Goal: Information Seeking & Learning: Learn about a topic

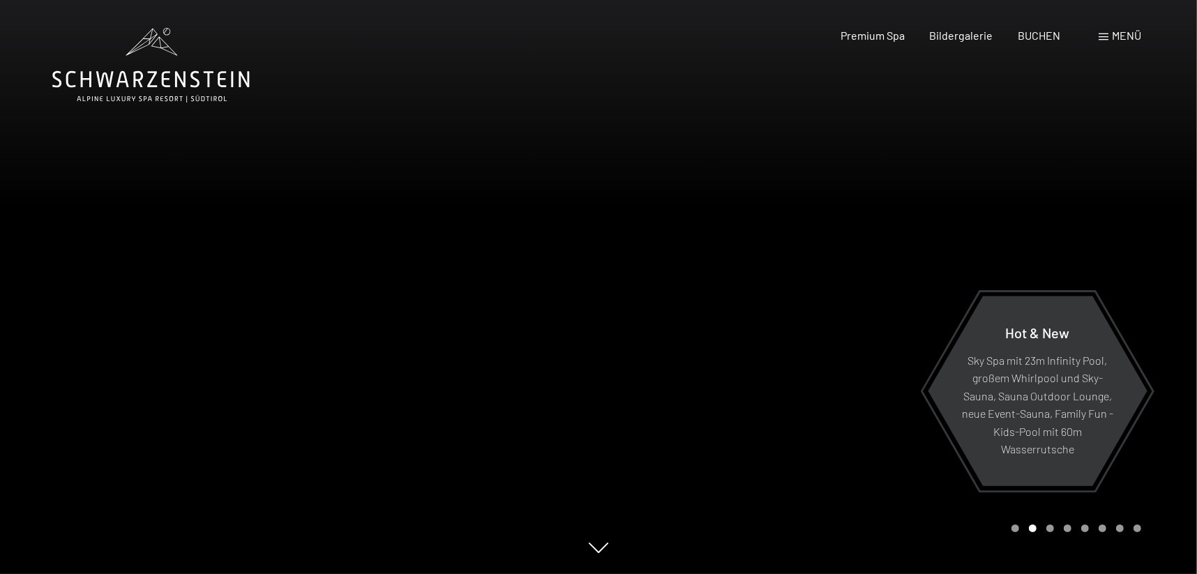
click at [1050, 527] on div "Carousel Page 3" at bounding box center [1051, 529] width 8 height 8
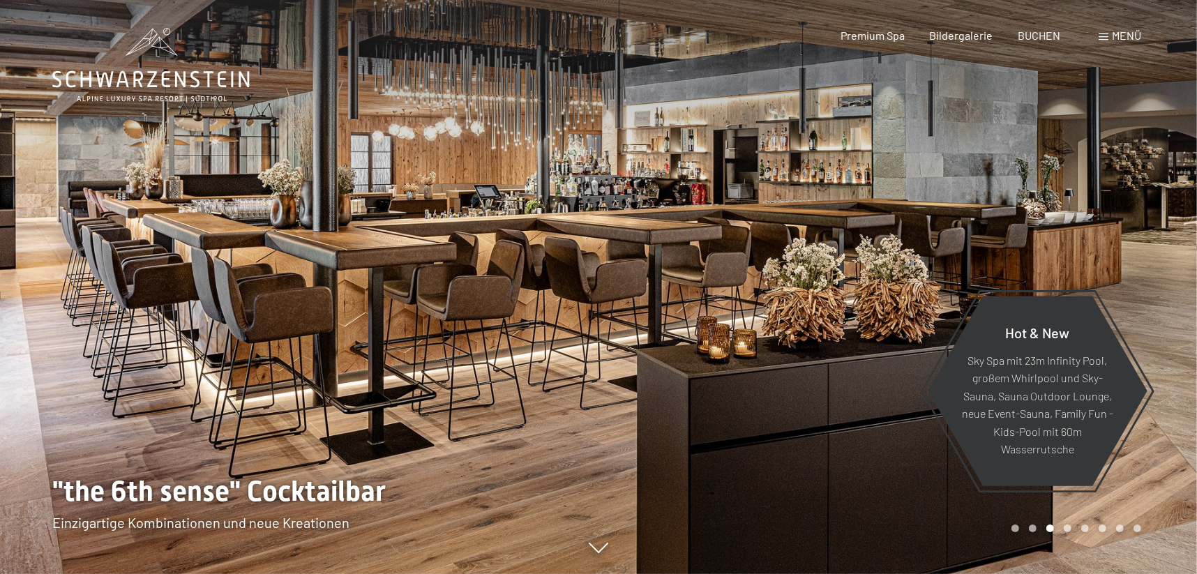
click at [1069, 528] on div "Carousel Page 4" at bounding box center [1068, 529] width 8 height 8
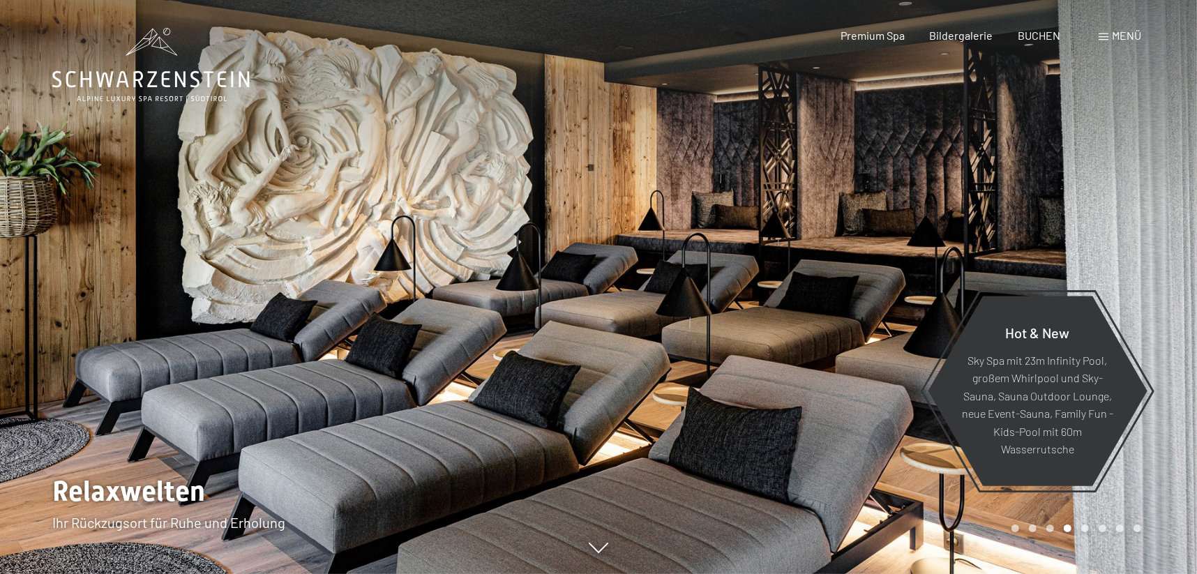
click at [1082, 530] on div "Carousel Page 5" at bounding box center [1086, 529] width 8 height 8
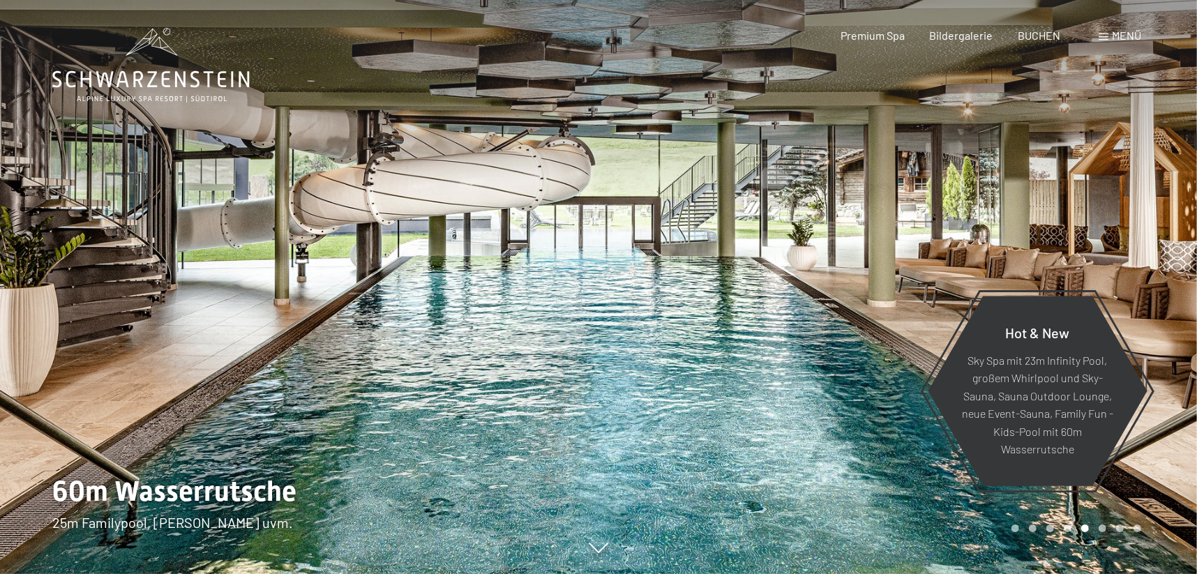
click at [1101, 527] on div "Carousel Page 6" at bounding box center [1103, 529] width 8 height 8
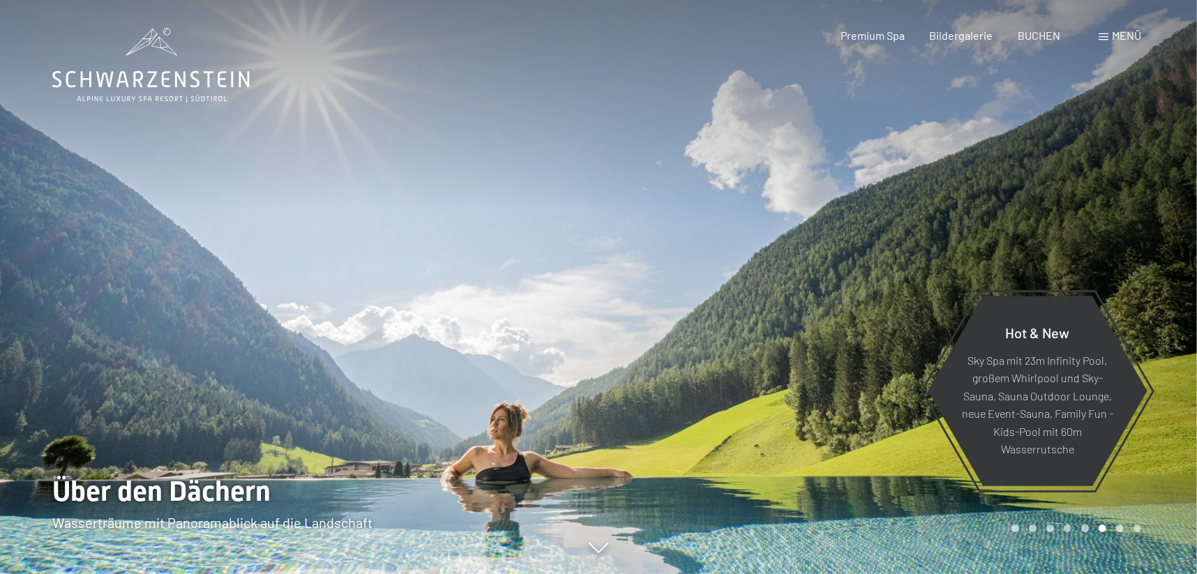
click at [1121, 530] on div "Carousel Page 7" at bounding box center [1120, 529] width 8 height 8
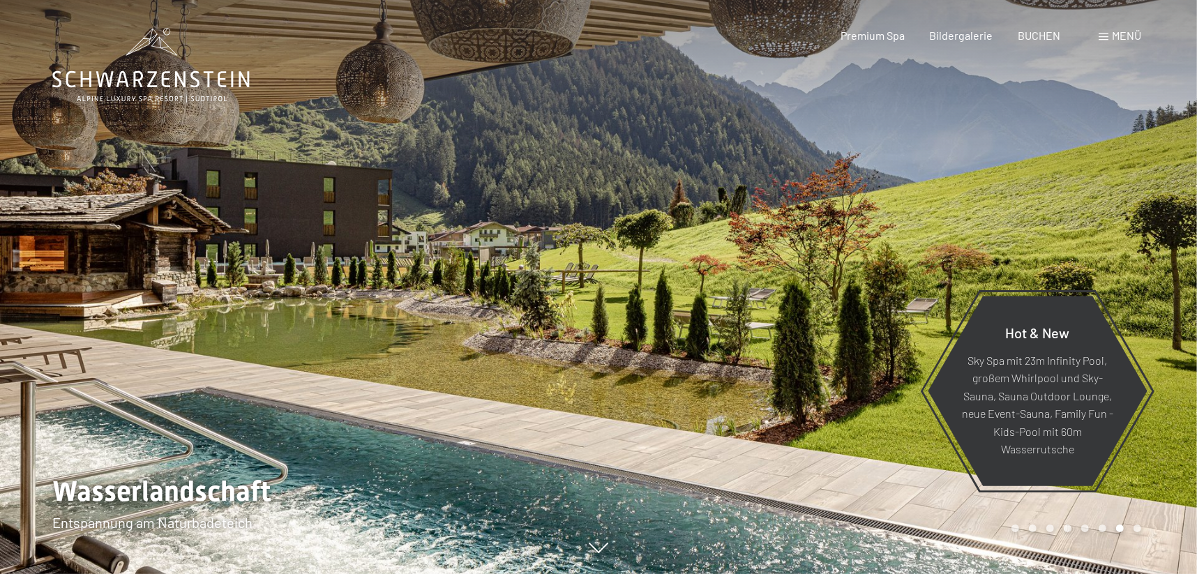
click at [1142, 525] on div at bounding box center [898, 287] width 599 height 574
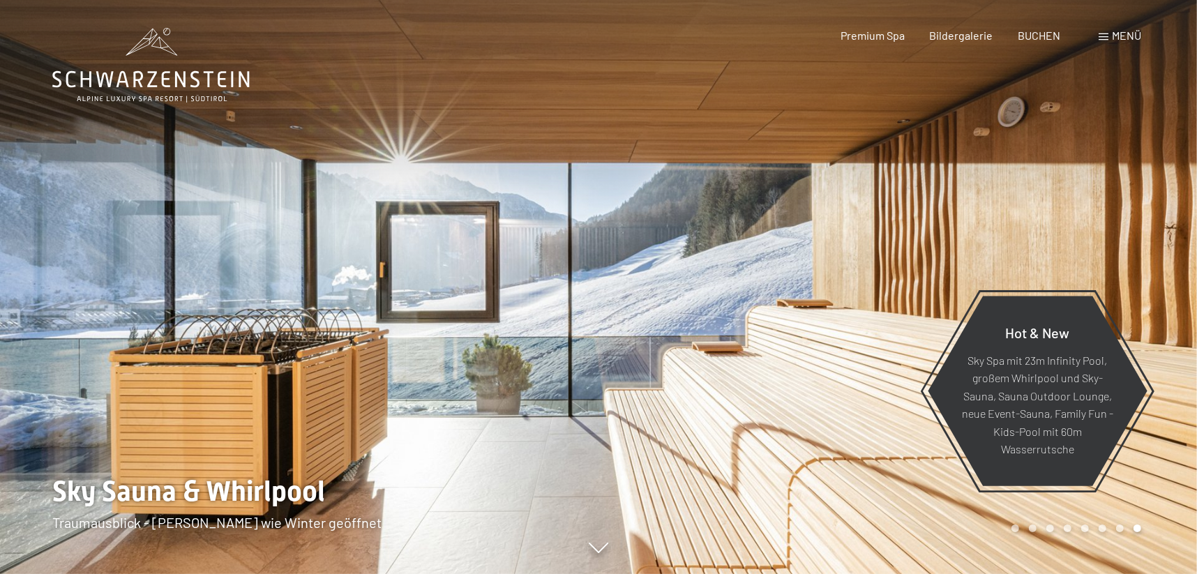
click at [1142, 525] on div at bounding box center [898, 287] width 599 height 574
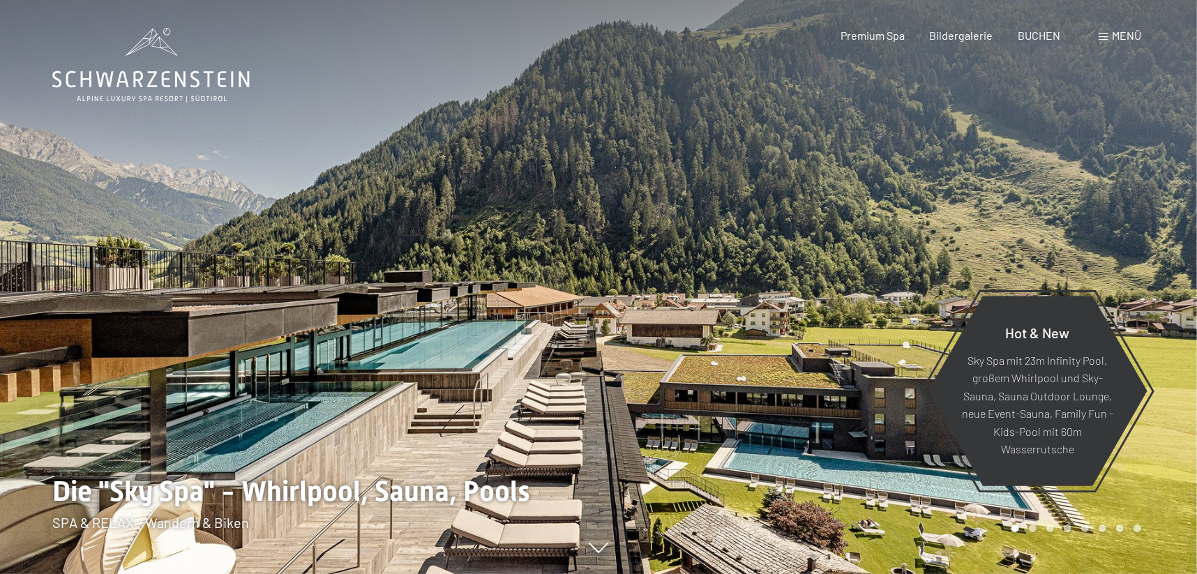
click at [1142, 525] on div at bounding box center [898, 287] width 599 height 574
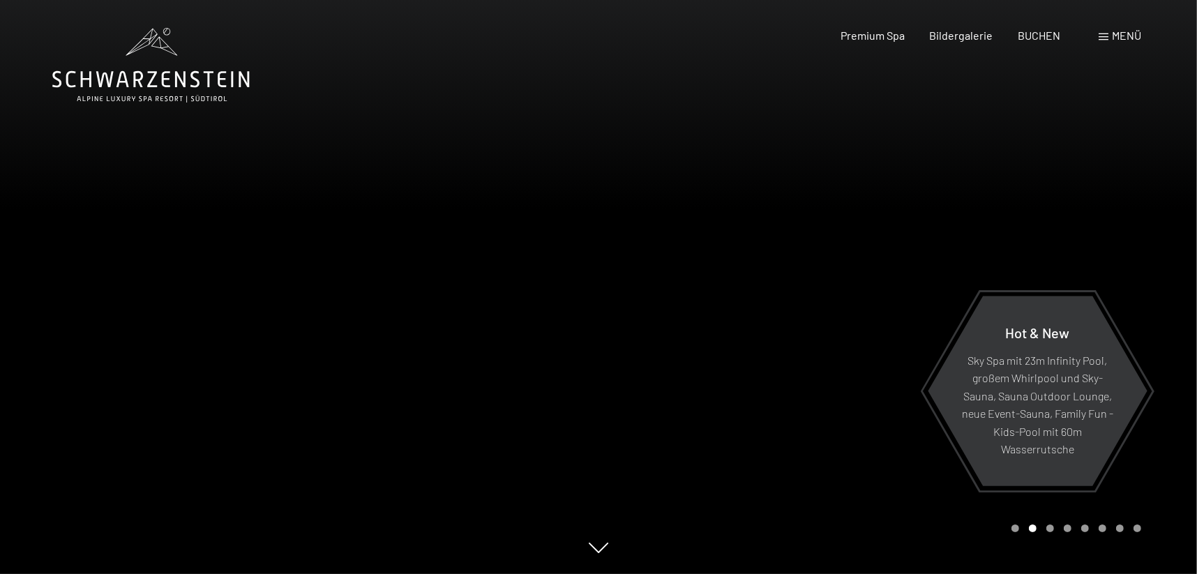
click at [1142, 525] on div at bounding box center [898, 287] width 599 height 574
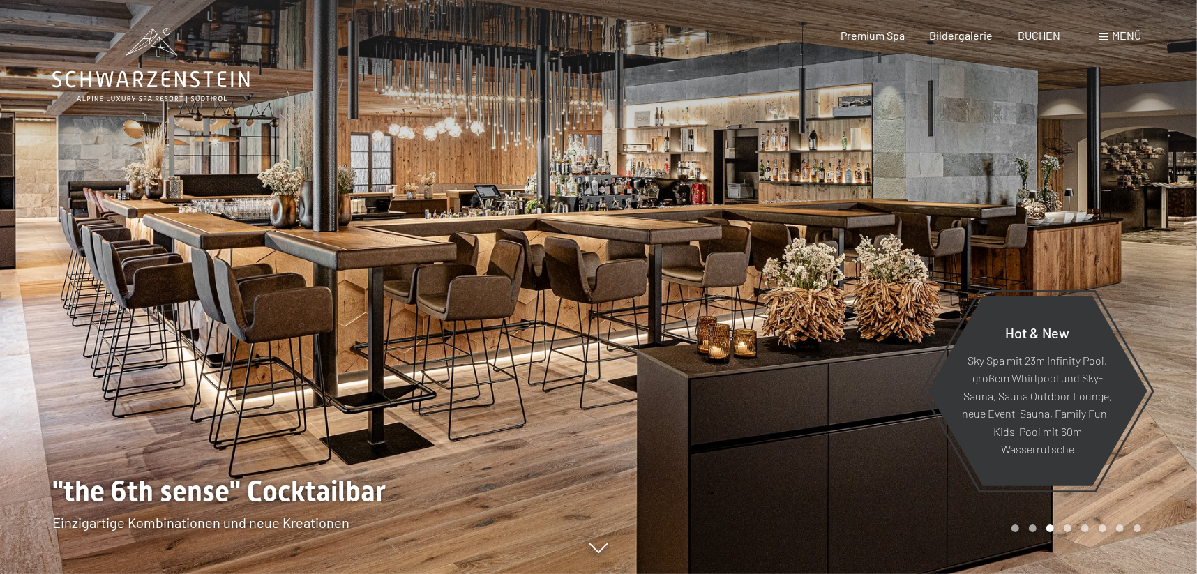
click at [1142, 525] on div at bounding box center [898, 287] width 599 height 574
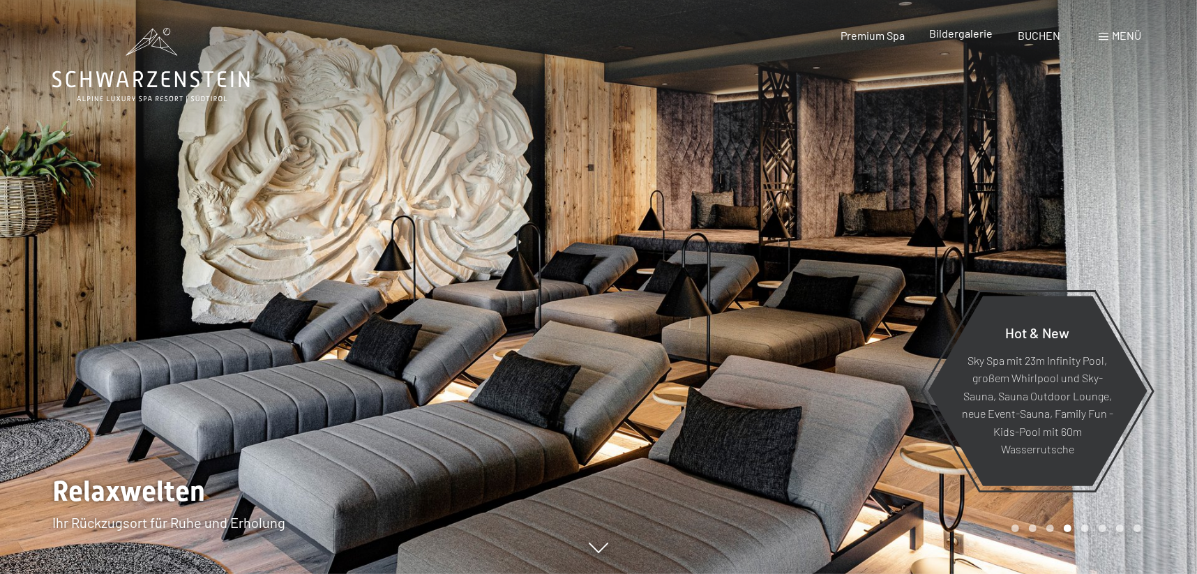
click at [971, 39] on span "Bildergalerie" at bounding box center [962, 33] width 64 height 13
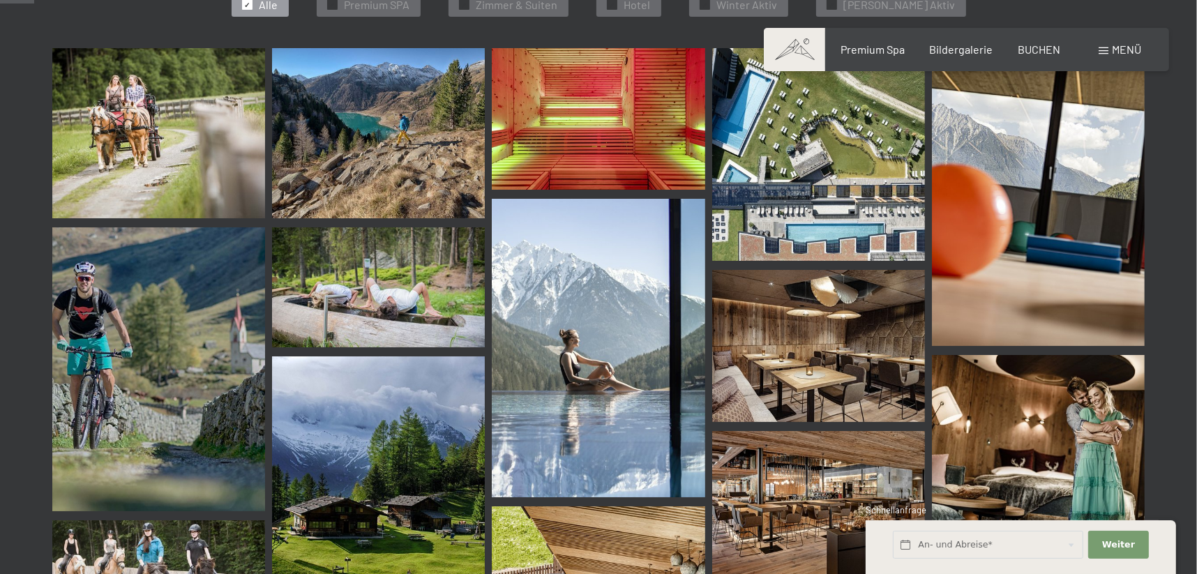
scroll to position [209, 0]
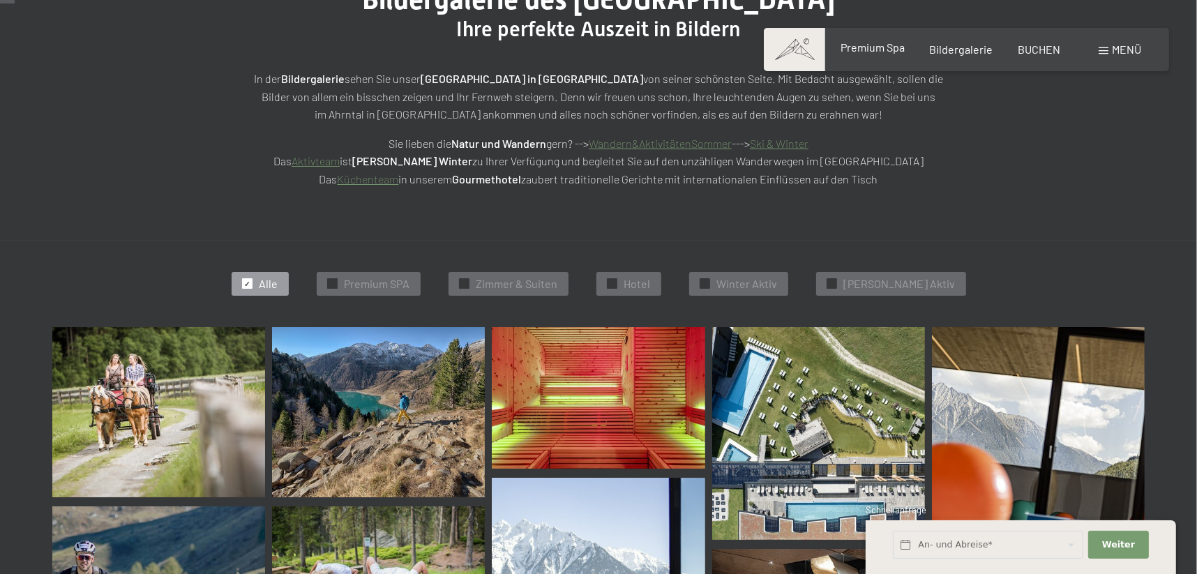
click at [877, 45] on span "Premium Spa" at bounding box center [873, 46] width 64 height 13
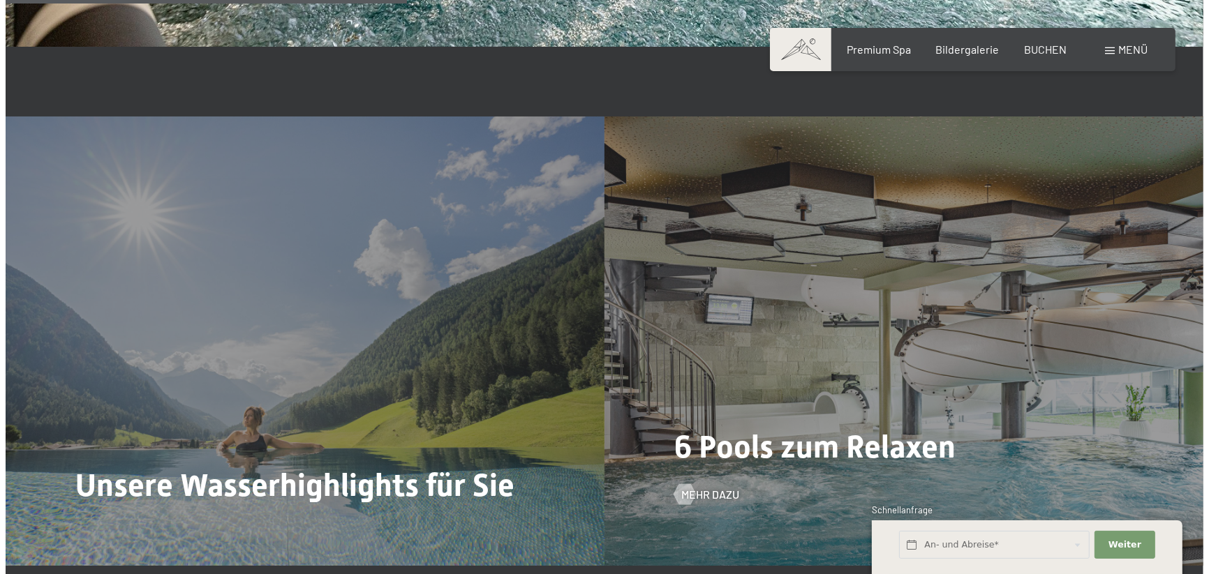
scroll to position [3419, 0]
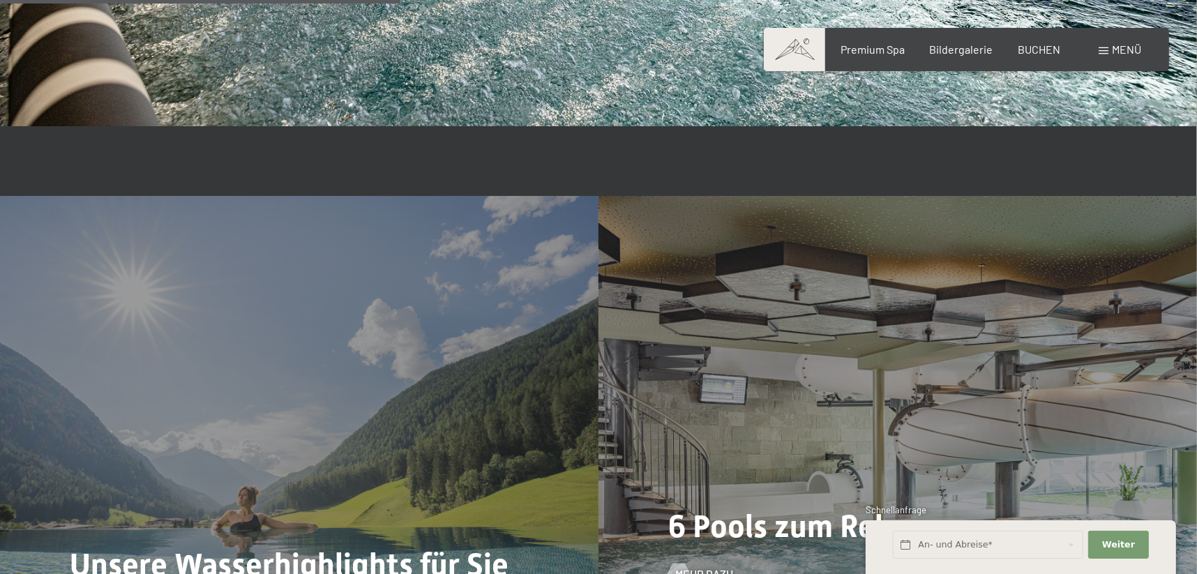
click at [784, 290] on div "6 Pools zum Relaxen Mehr dazu" at bounding box center [898, 420] width 599 height 449
click at [830, 373] on div "6 Pools zum Relaxen Mehr dazu" at bounding box center [898, 420] width 599 height 449
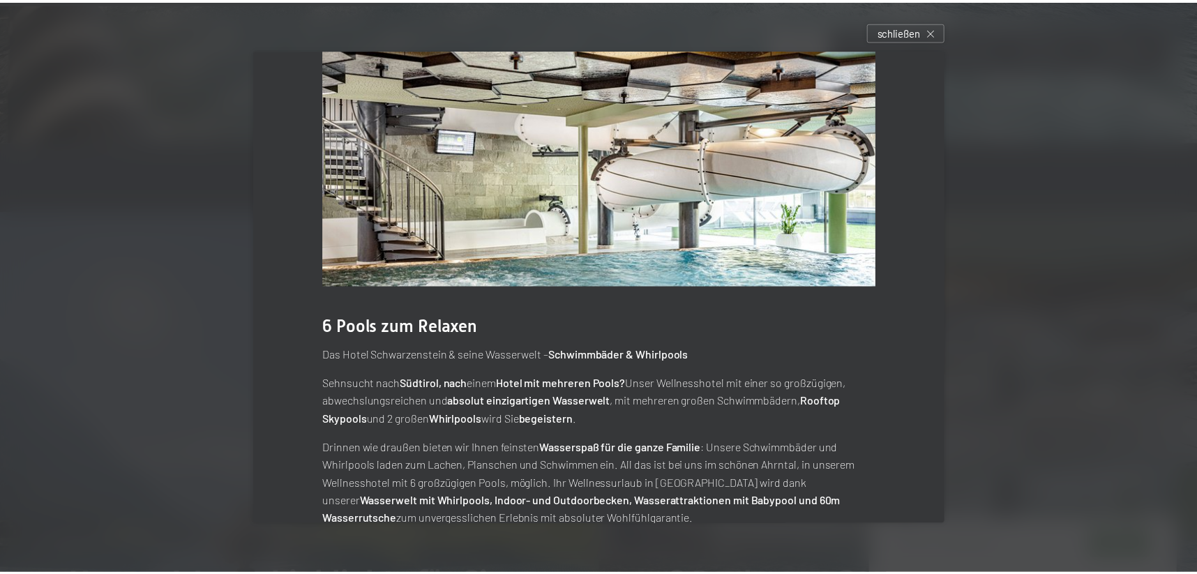
scroll to position [68, 0]
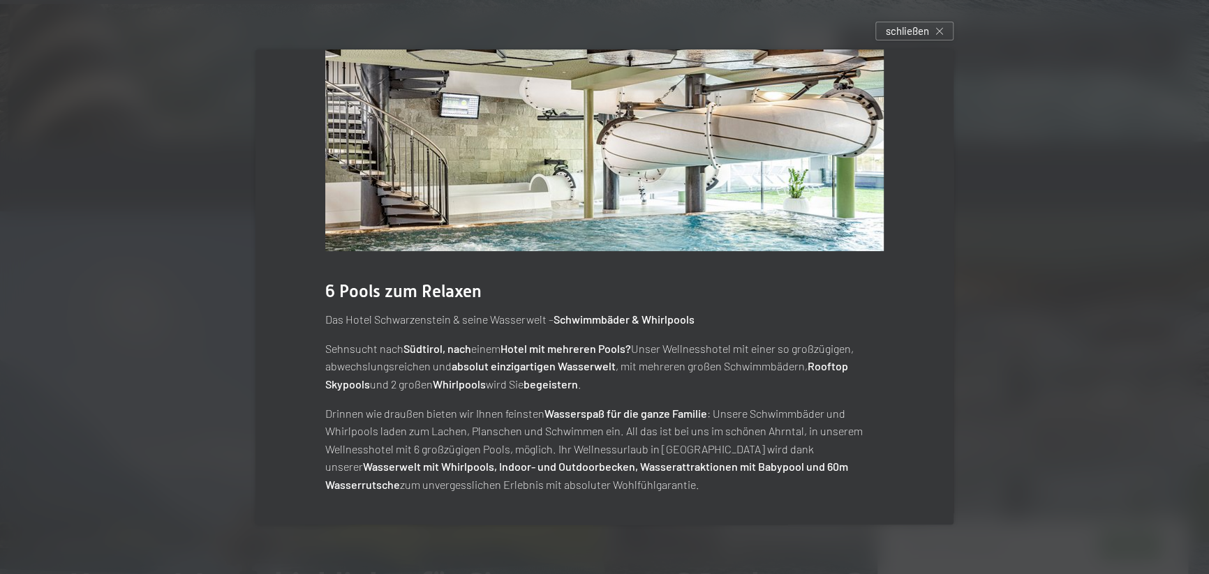
click at [911, 33] on span "schließen" at bounding box center [907, 31] width 43 height 15
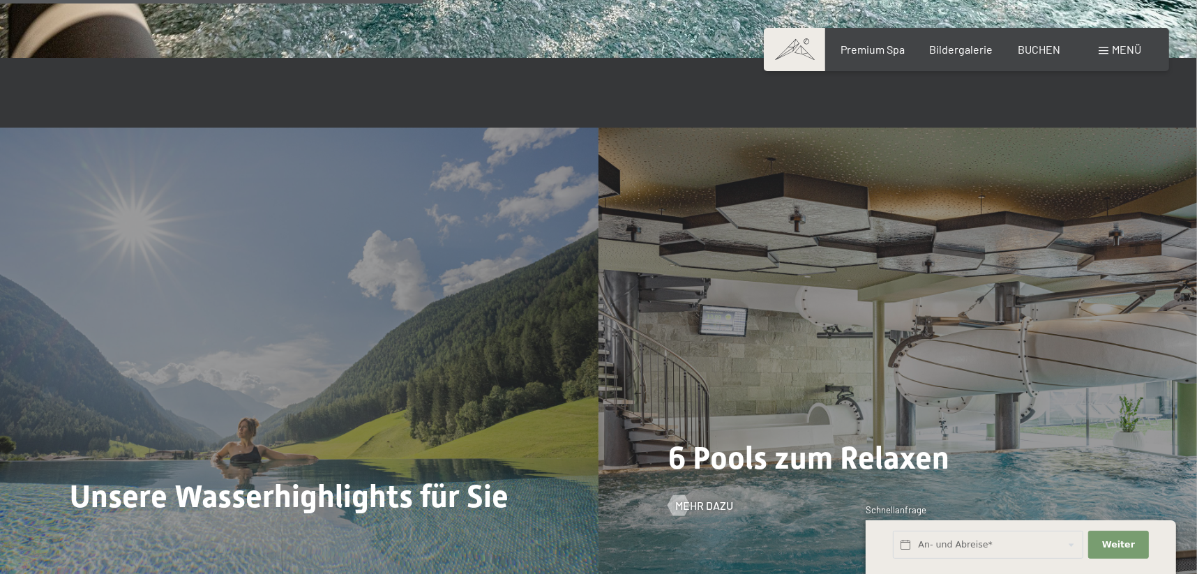
scroll to position [3419, 0]
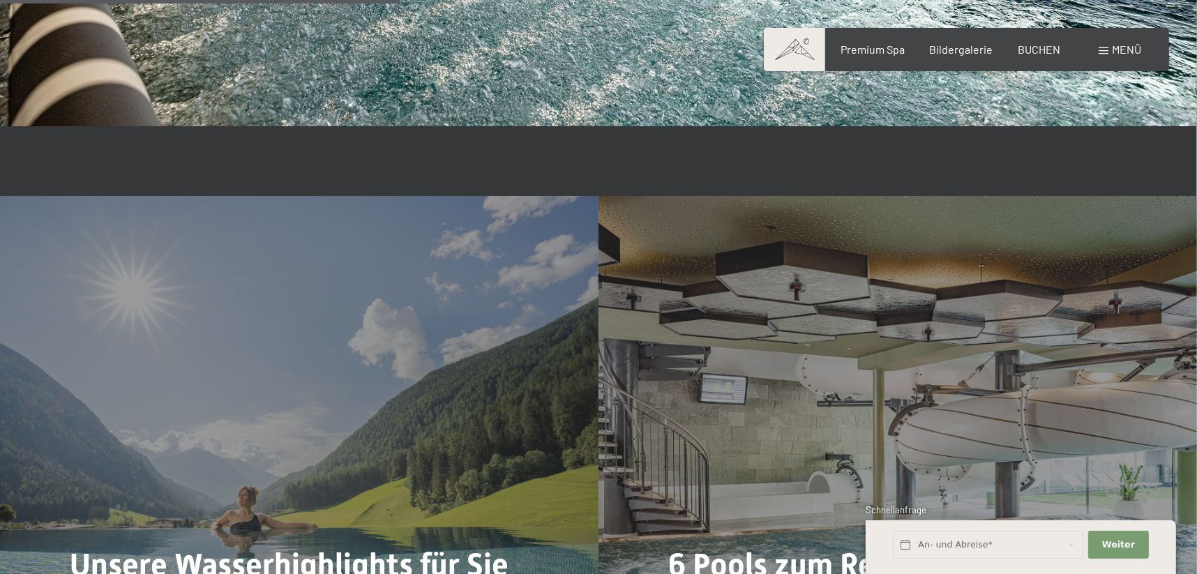
click at [1112, 54] on span "Menü" at bounding box center [1126, 49] width 29 height 13
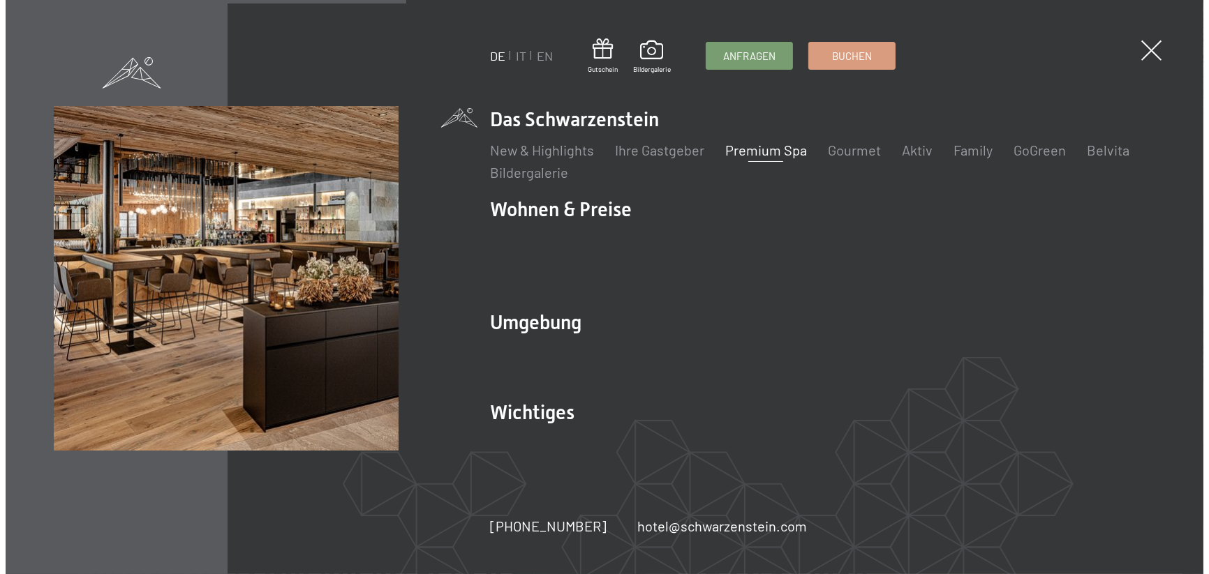
scroll to position [3427, 0]
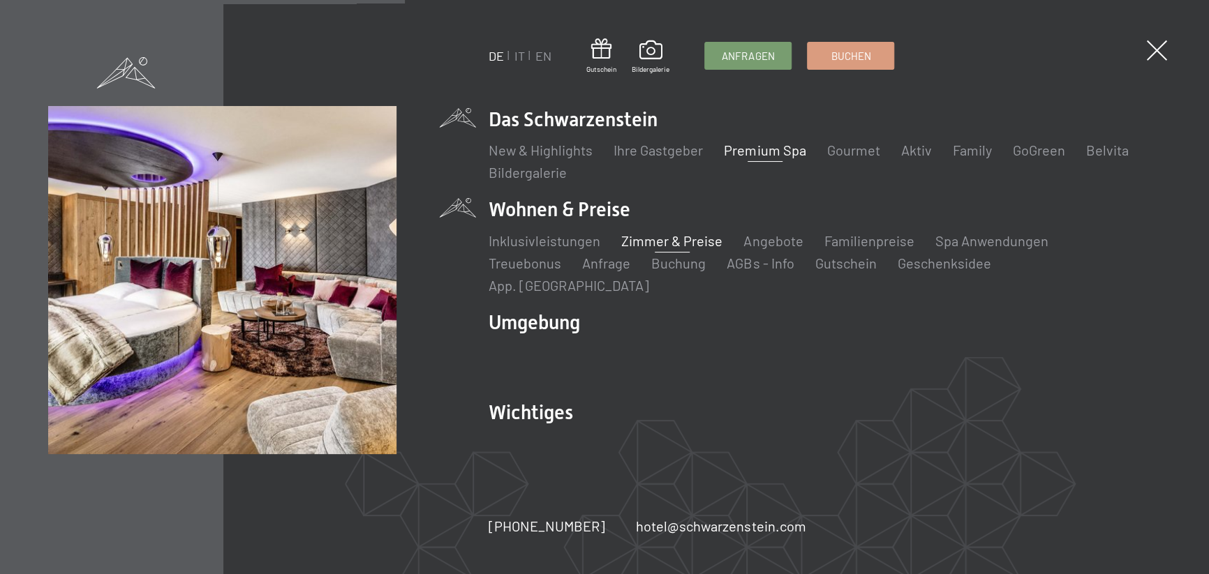
click at [662, 246] on link "Zimmer & Preise" at bounding box center [671, 240] width 101 height 17
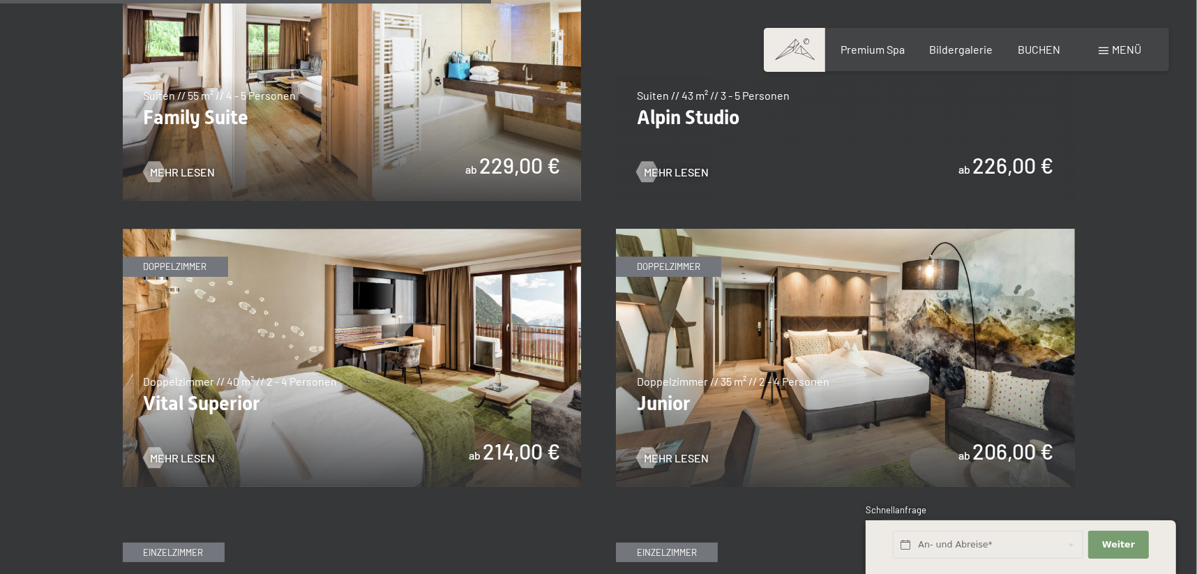
scroll to position [1814, 0]
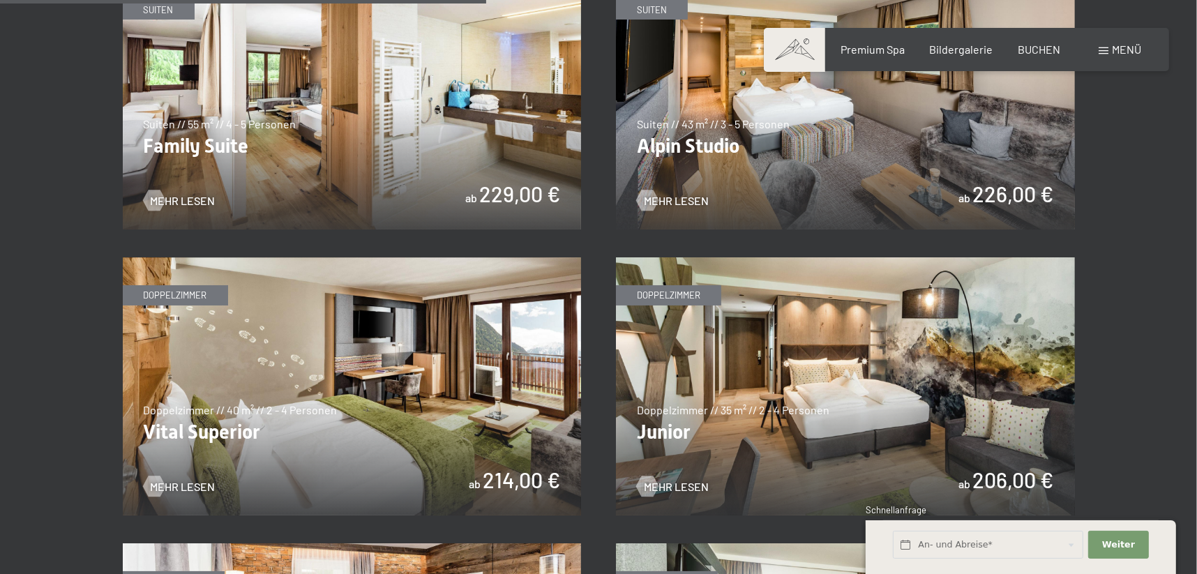
click at [879, 345] on img at bounding box center [845, 386] width 459 height 258
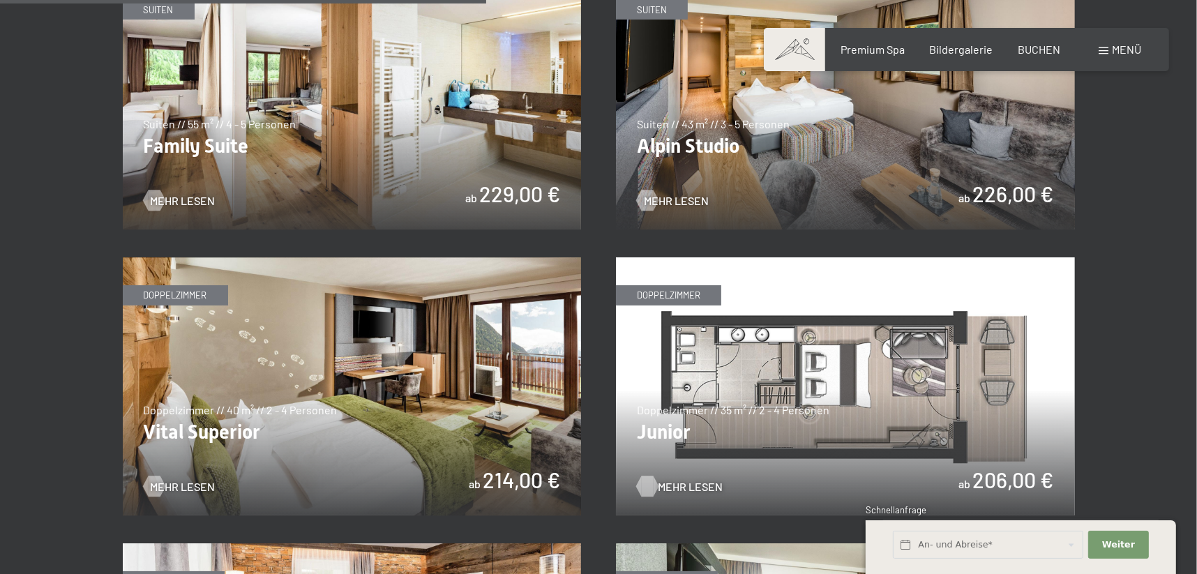
click at [660, 479] on span "Mehr Lesen" at bounding box center [690, 486] width 65 height 15
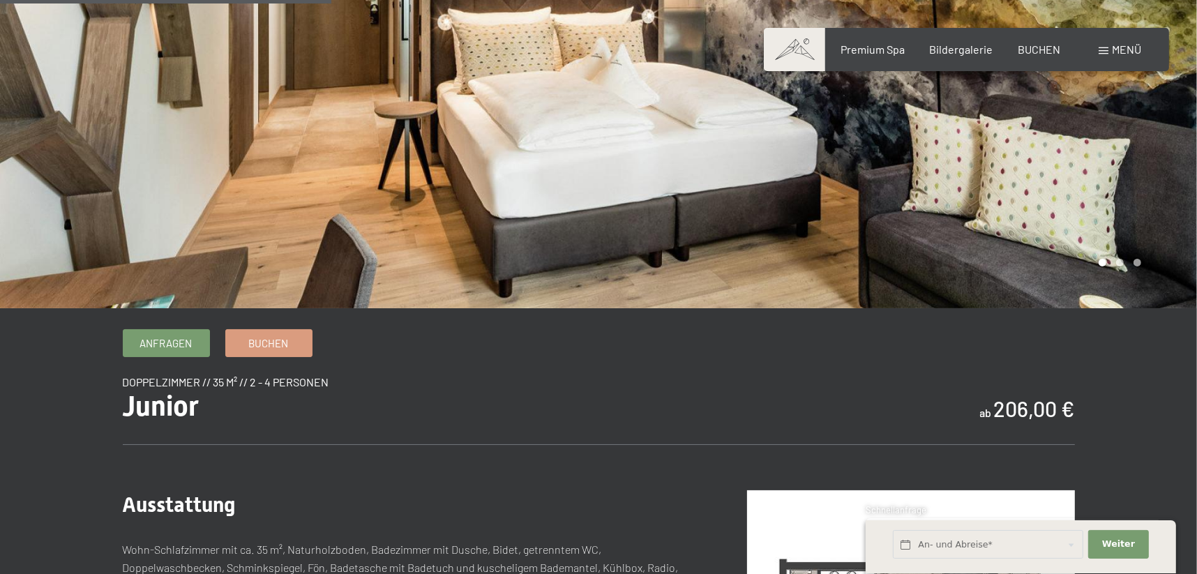
scroll to position [140, 0]
